Goal: Communication & Community: Answer question/provide support

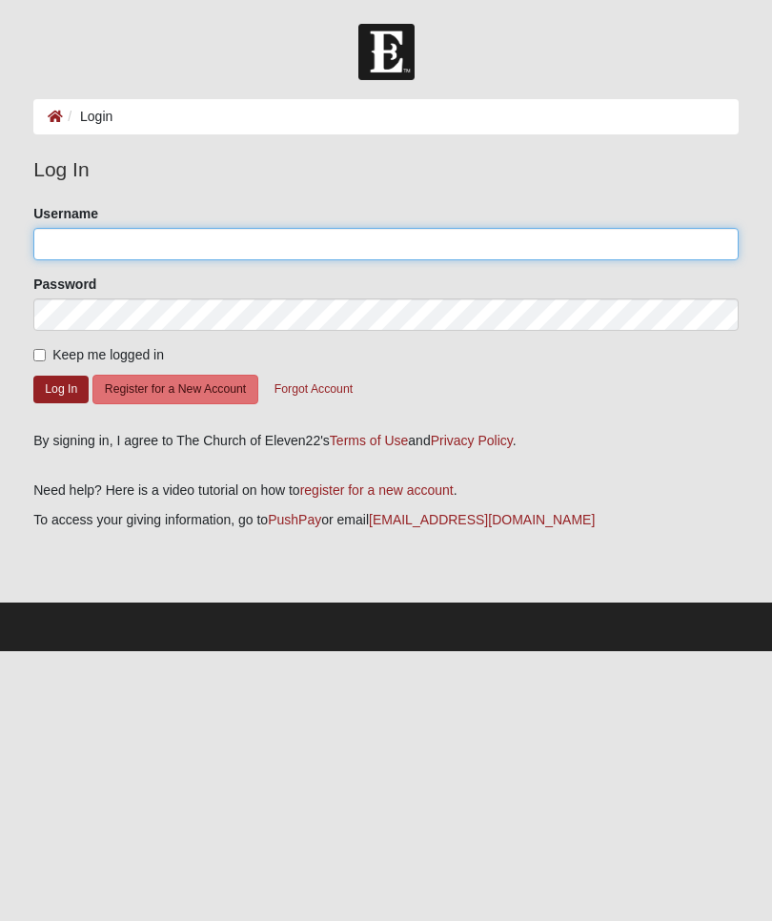
click at [410, 245] on input "Username" at bounding box center [386, 244] width 706 height 32
type input "[EMAIL_ADDRESS][DOMAIN_NAME]"
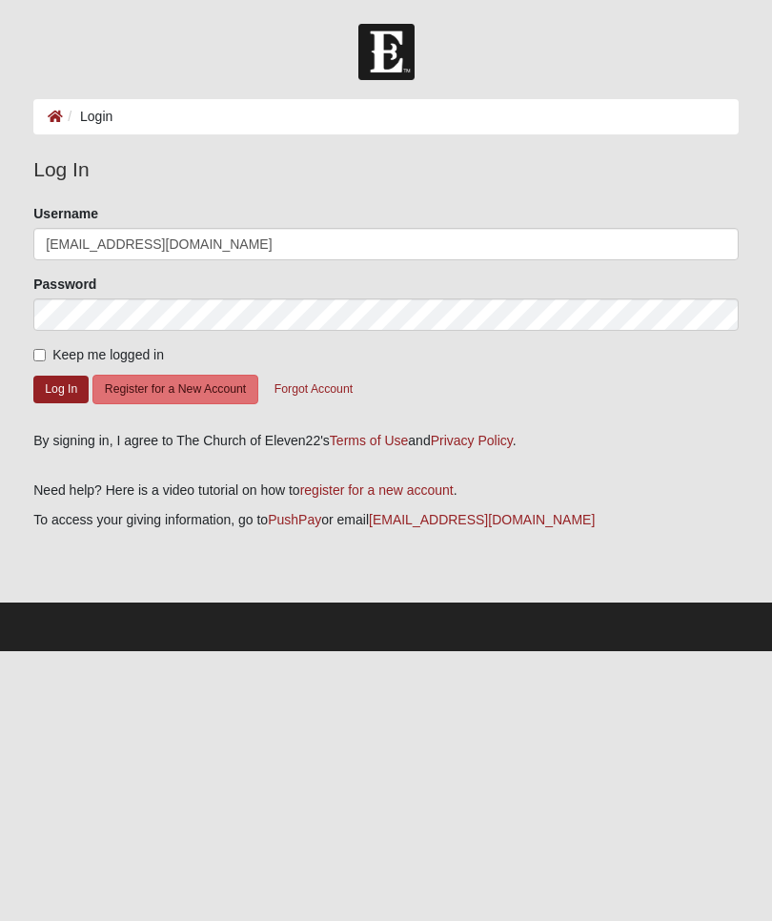
click at [61, 388] on button "Log In" at bounding box center [60, 390] width 55 height 28
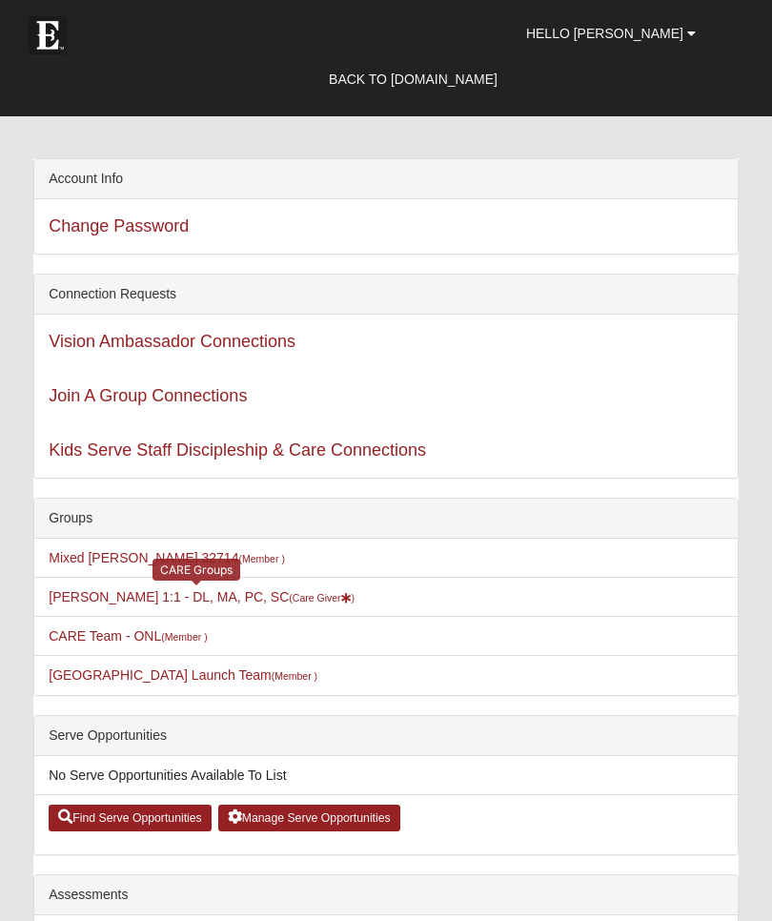
click at [308, 594] on small "(Care Giver )" at bounding box center [322, 597] width 66 height 11
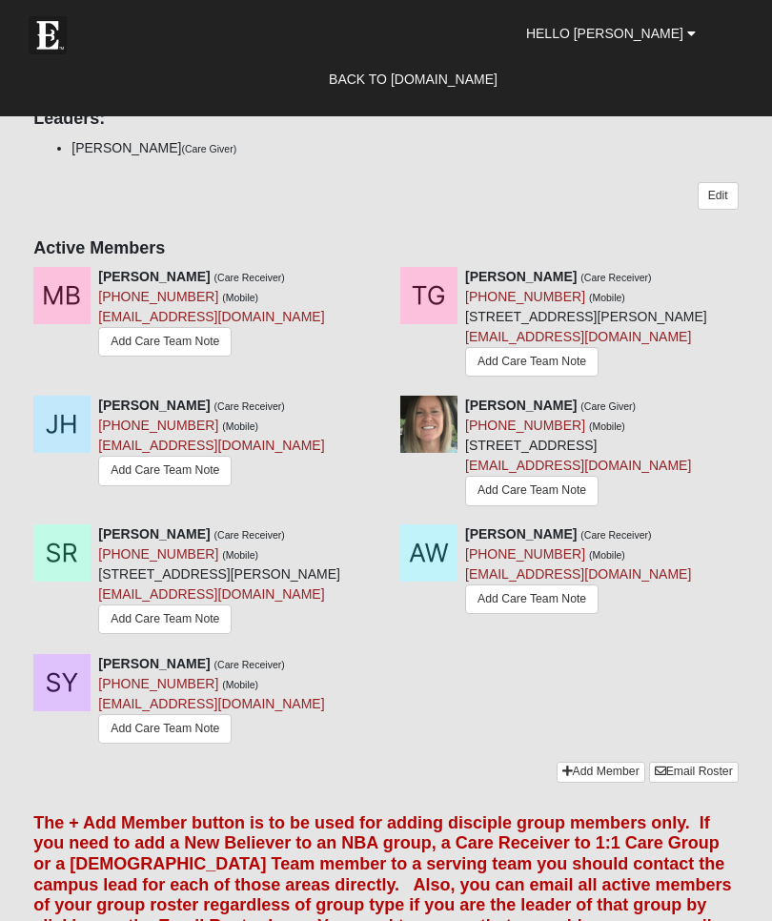
scroll to position [546, 0]
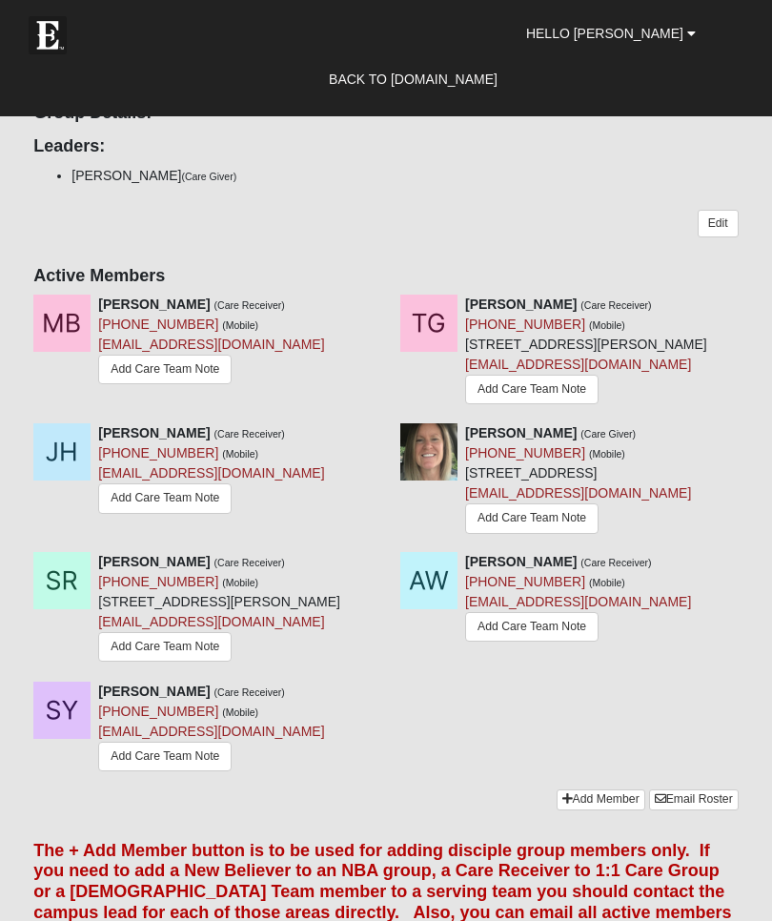
click at [546, 642] on link "Add Care Team Note" at bounding box center [532, 627] width 134 height 30
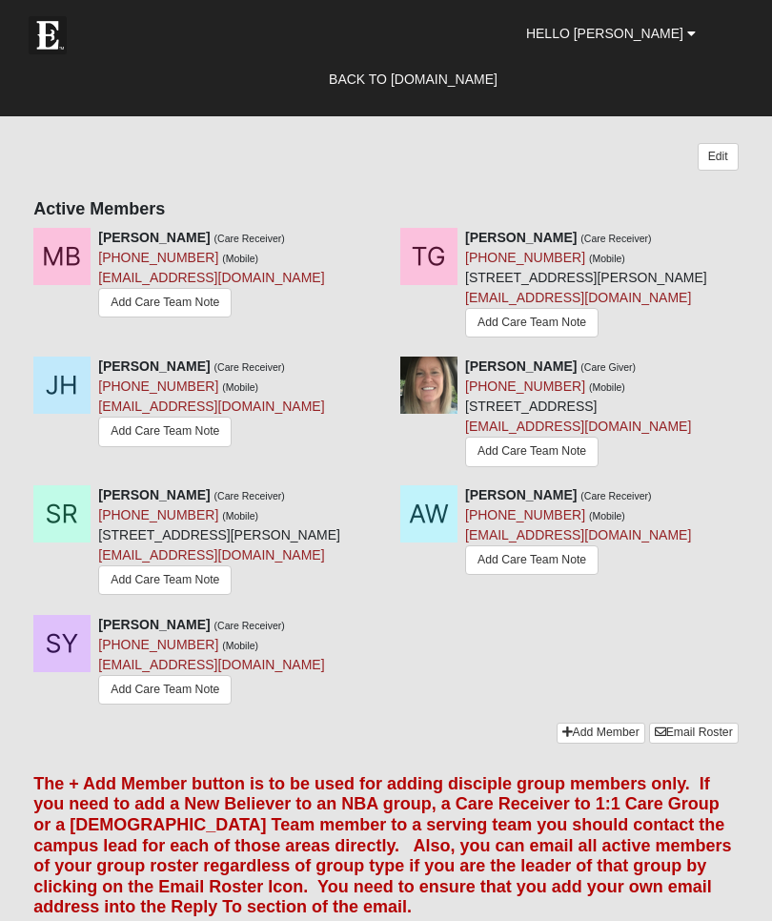
click at [149, 422] on link "Add Care Team Note" at bounding box center [165, 432] width 134 height 30
click at [154, 595] on link "Add Care Team Note" at bounding box center [165, 580] width 134 height 30
click at [153, 307] on link "Add Care Team Note" at bounding box center [165, 303] width 134 height 30
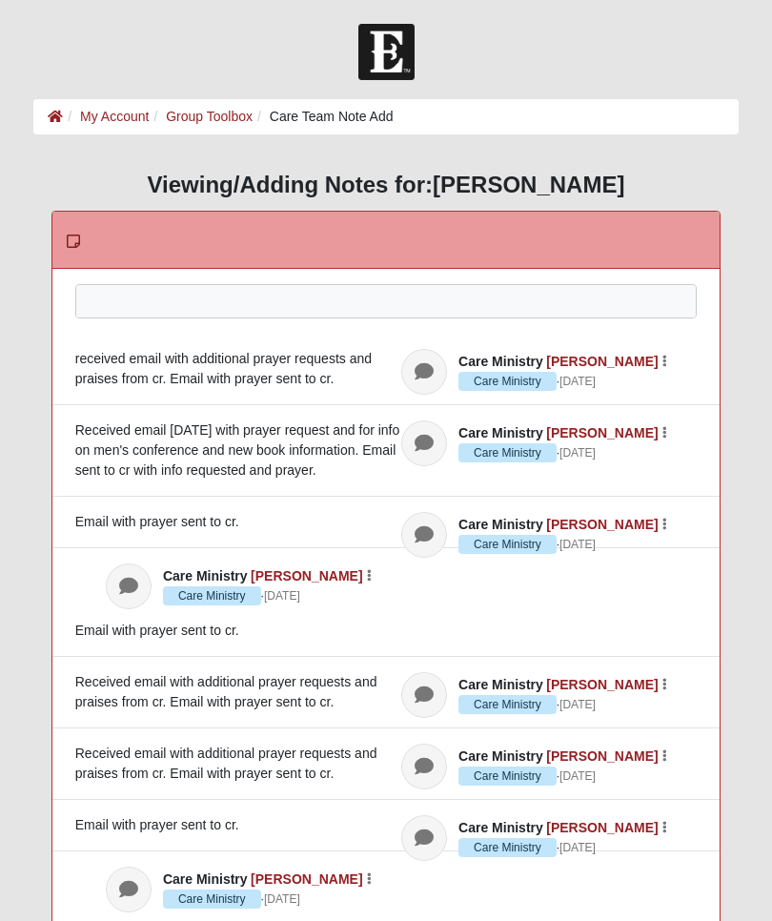
click at [364, 306] on div at bounding box center [386, 327] width 621 height 84
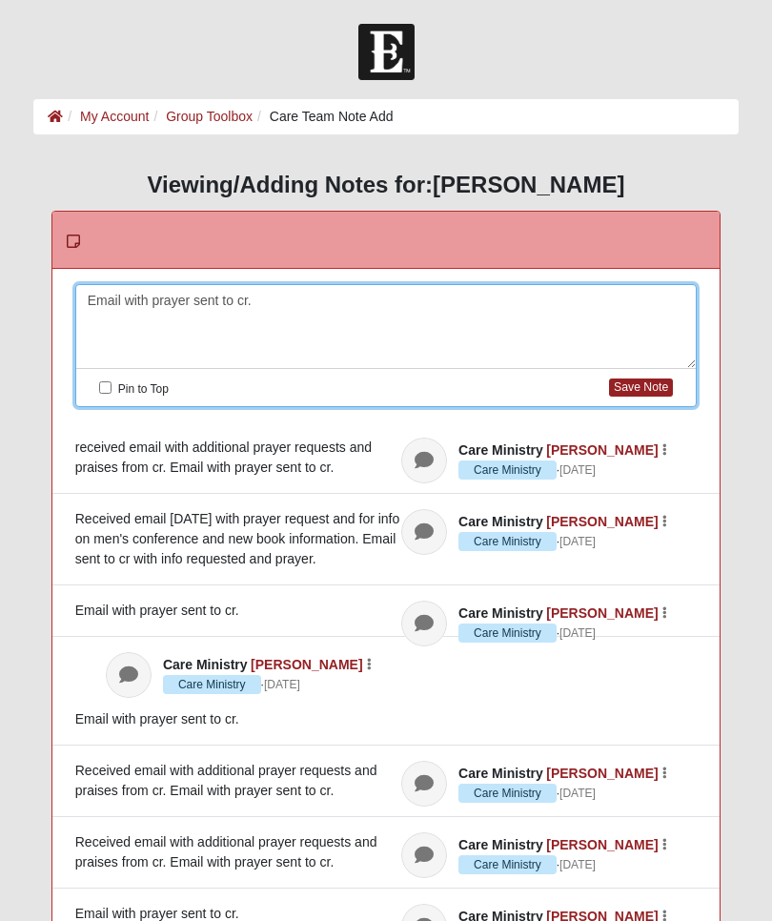
click at [637, 385] on button "Save Note" at bounding box center [641, 388] width 64 height 18
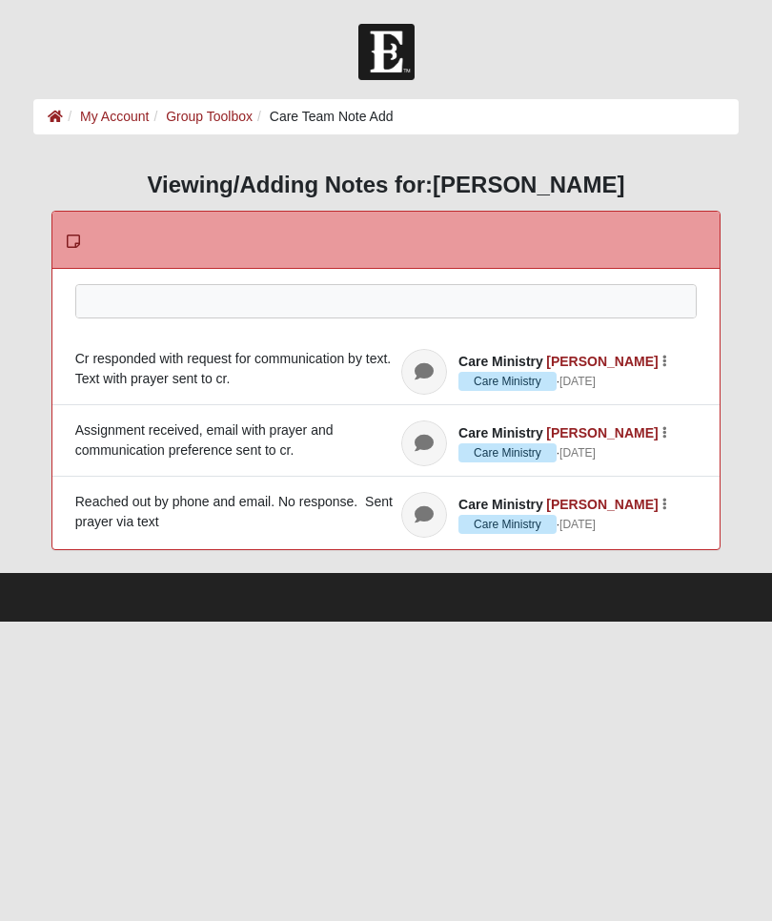
click at [475, 300] on div at bounding box center [386, 327] width 621 height 84
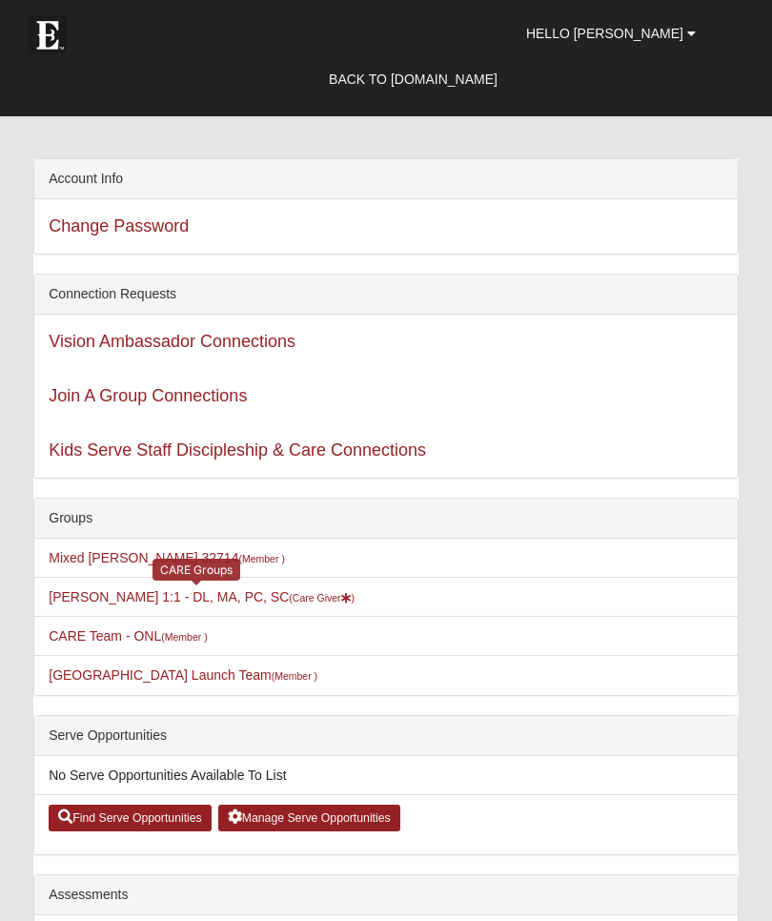
click at [321, 595] on small "(Care Giver )" at bounding box center [322, 597] width 66 height 11
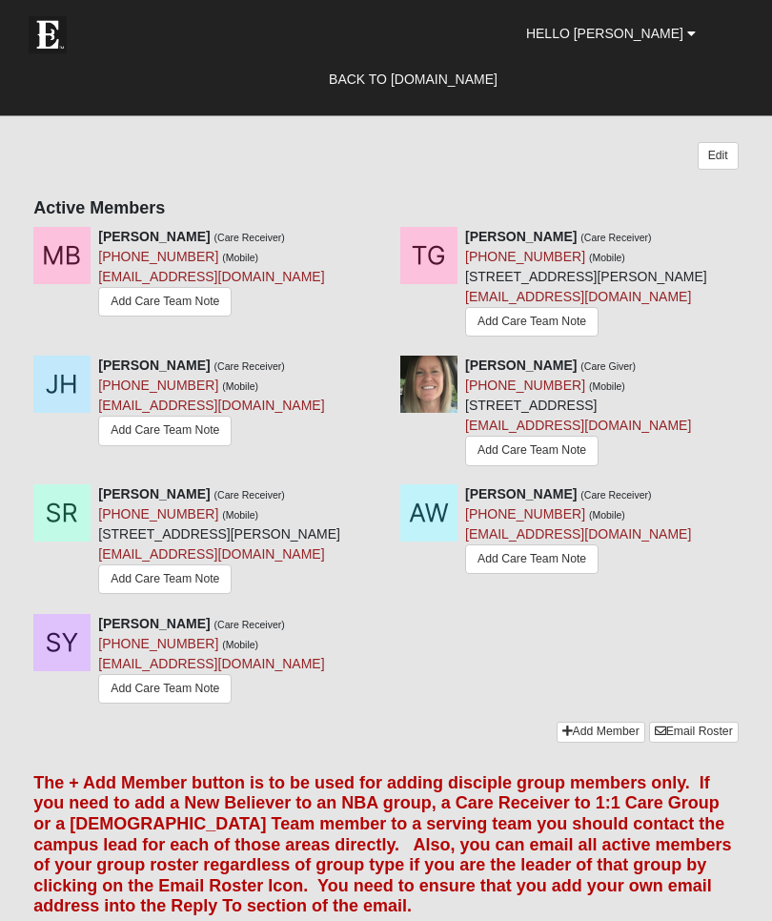
scroll to position [614, 0]
click at [186, 594] on link "Add Care Team Note" at bounding box center [165, 580] width 134 height 30
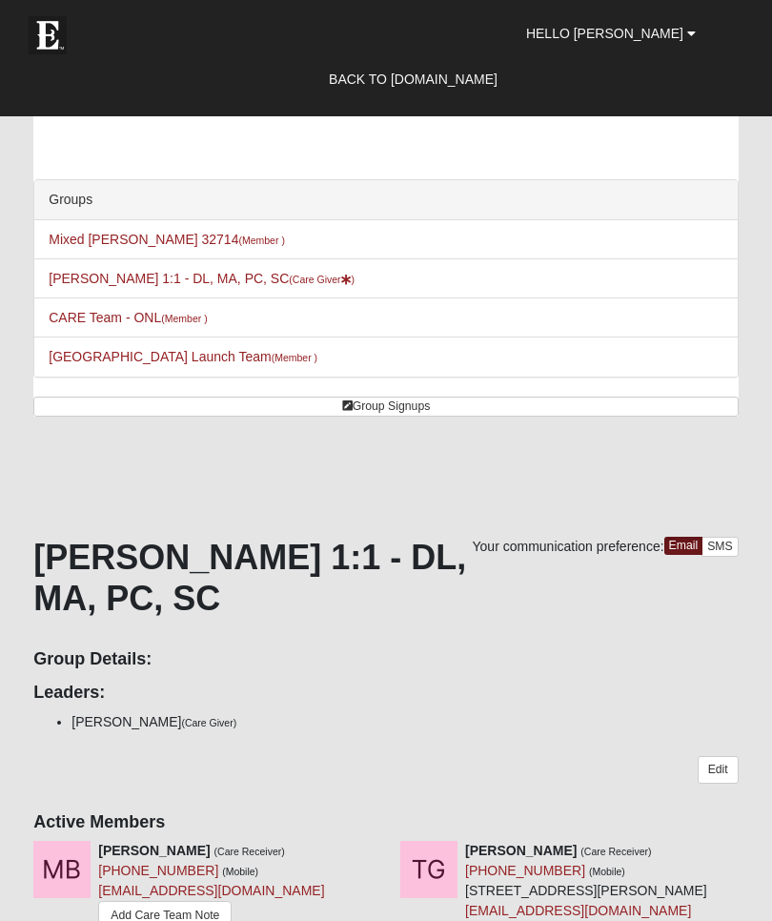
scroll to position [680, 0]
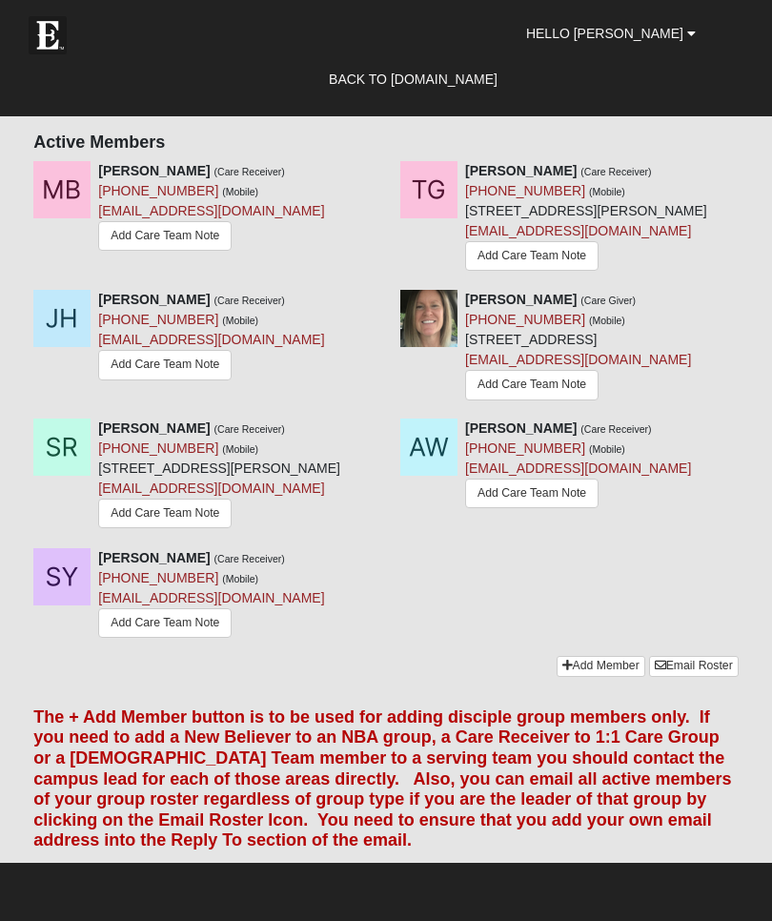
click at [177, 638] on link "Add Care Team Note" at bounding box center [165, 623] width 134 height 30
click at [532, 508] on link "Add Care Team Note" at bounding box center [532, 494] width 134 height 30
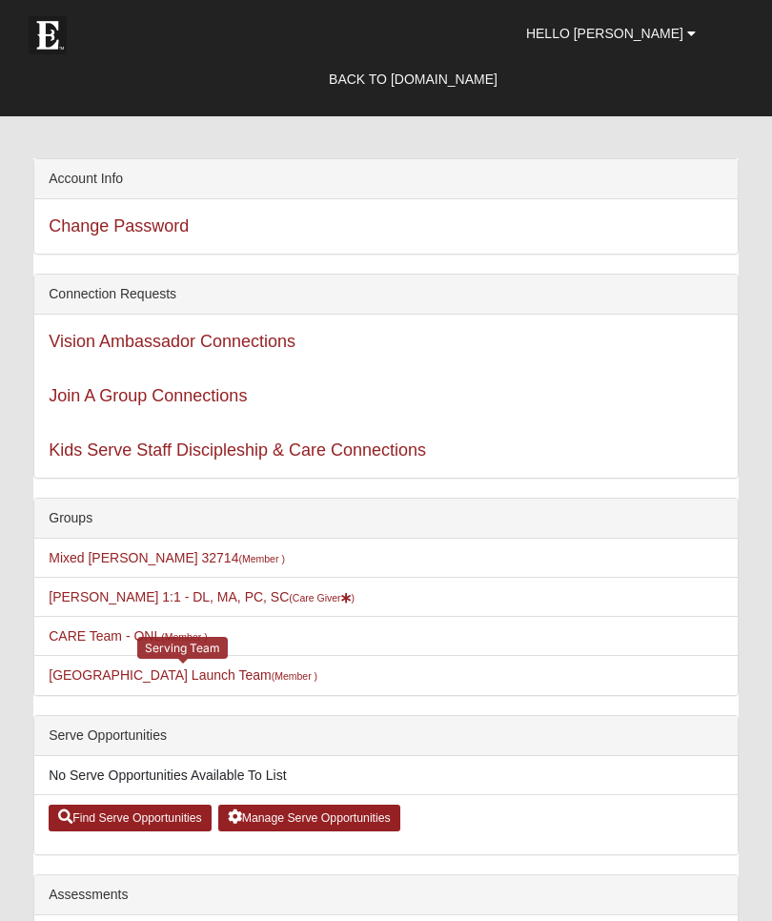
click at [156, 682] on link "St. Augustine Campus Launch Team (Member )" at bounding box center [183, 675] width 269 height 15
click at [129, 682] on link "St. Augustine Campus Launch Team (Member )" at bounding box center [183, 675] width 269 height 15
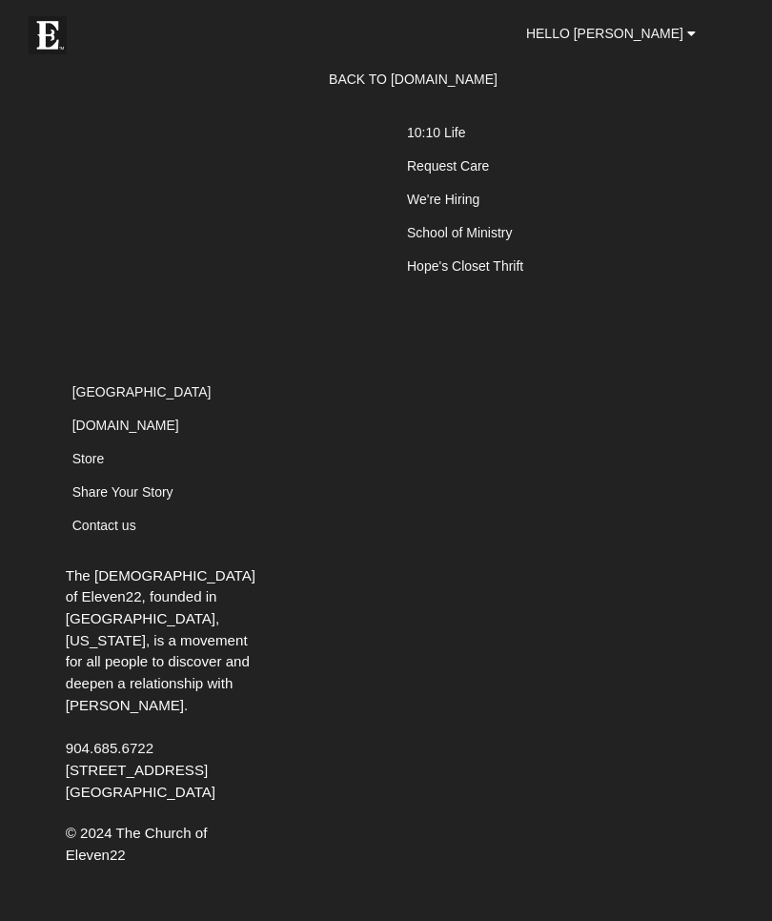
scroll to position [24487, 0]
click at [690, 39] on b at bounding box center [692, 33] width 9 height 13
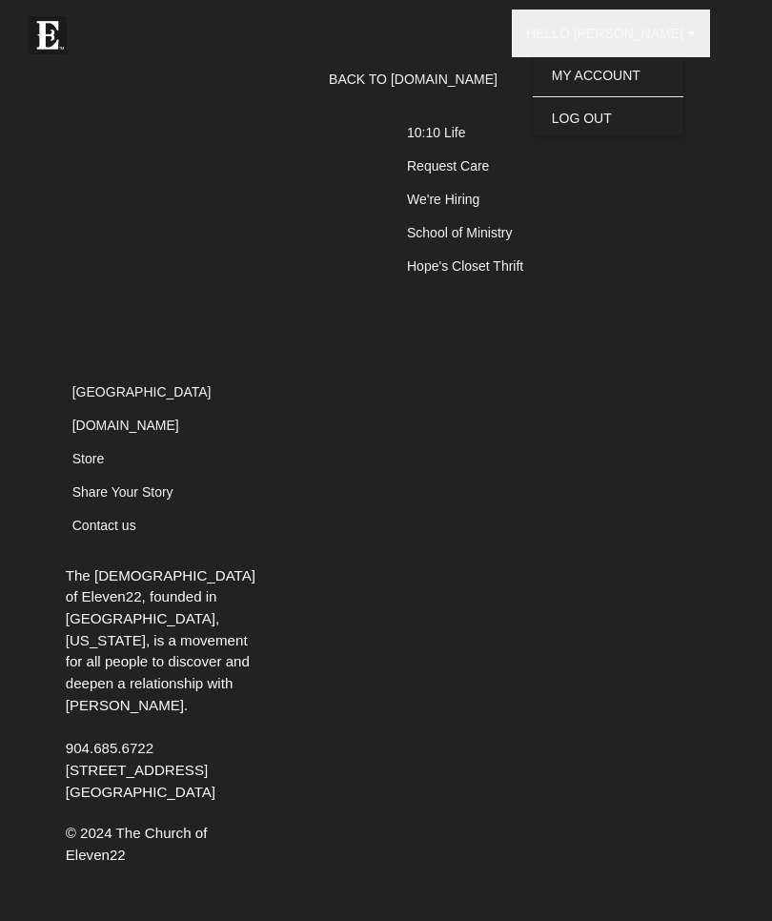
click at [637, 120] on link "Log Out" at bounding box center [608, 118] width 151 height 25
